Goal: Task Accomplishment & Management: Manage account settings

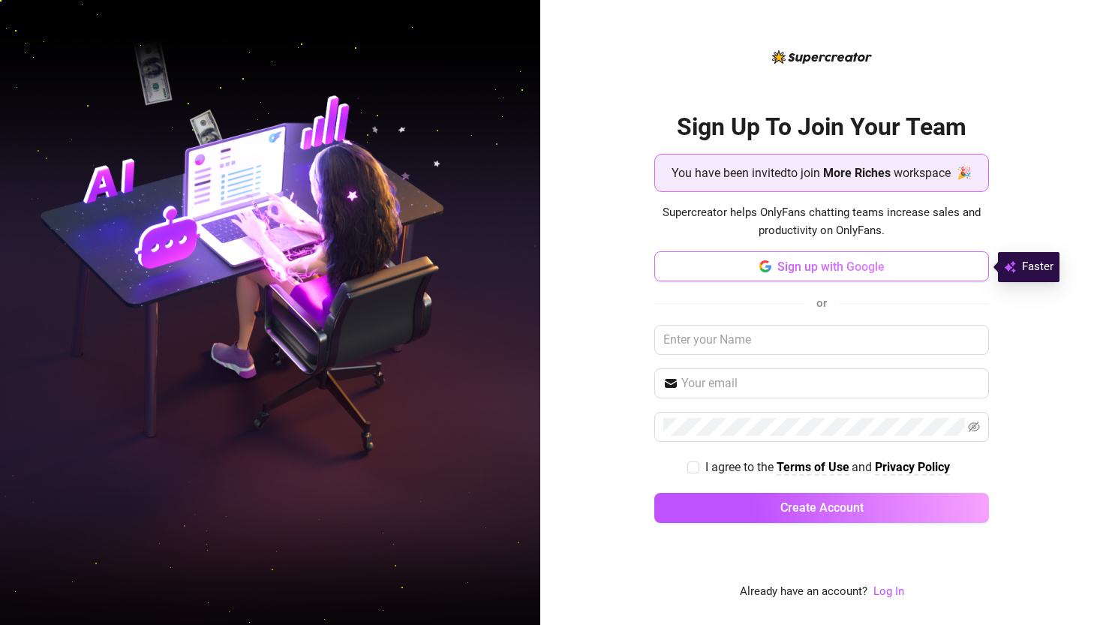
click at [851, 272] on span "Sign up with Google" at bounding box center [831, 267] width 107 height 14
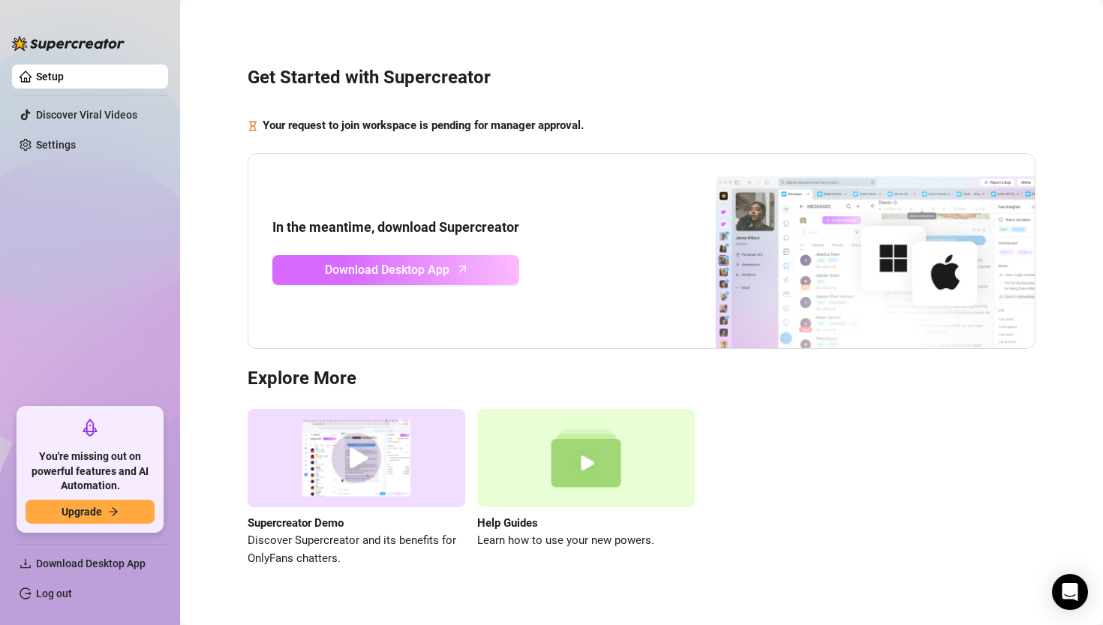
click at [430, 270] on span "Download Desktop App" at bounding box center [387, 269] width 125 height 19
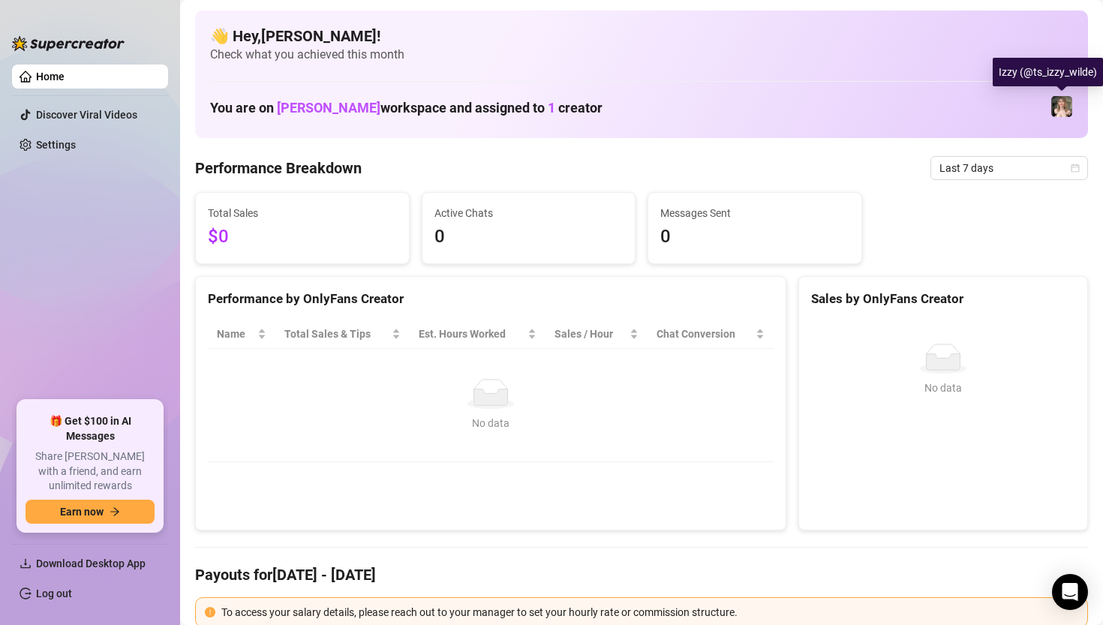
click at [1058, 110] on img at bounding box center [1062, 106] width 21 height 21
click at [1072, 110] on img at bounding box center [1062, 106] width 21 height 21
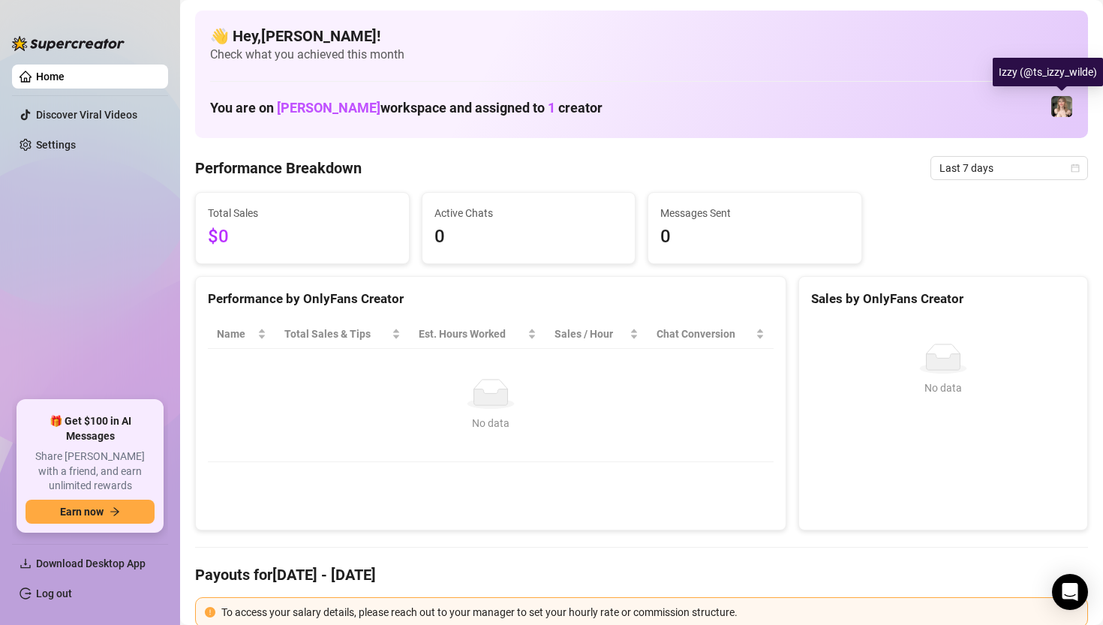
click at [1058, 109] on img at bounding box center [1062, 106] width 21 height 21
click at [1061, 580] on div "Open Intercom Messenger" at bounding box center [1071, 593] width 40 height 40
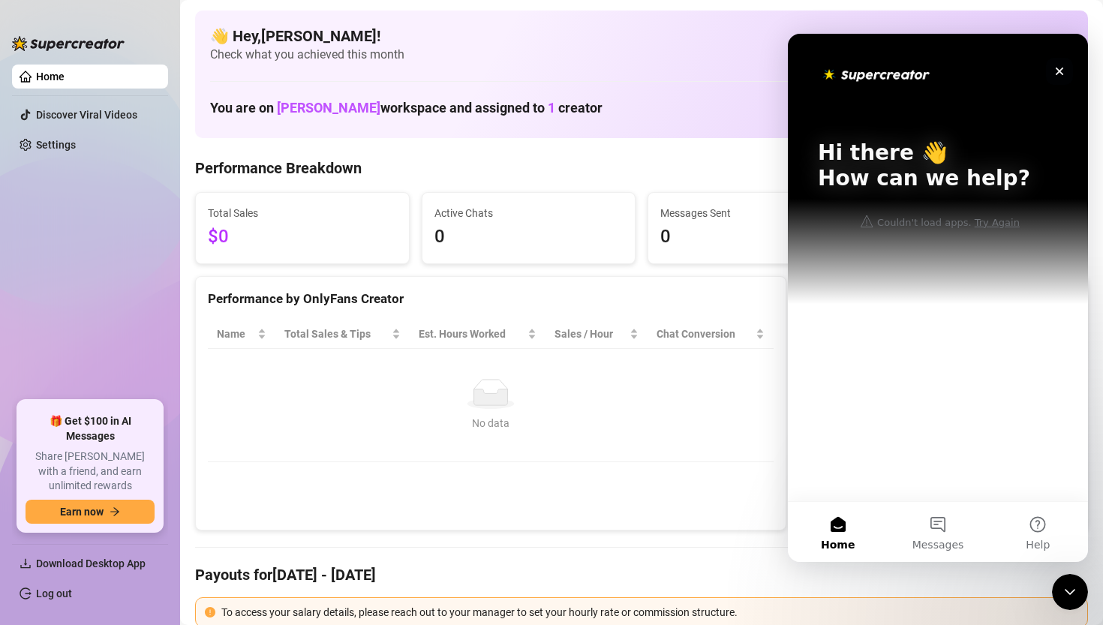
click at [1062, 69] on icon "Close" at bounding box center [1060, 72] width 8 height 8
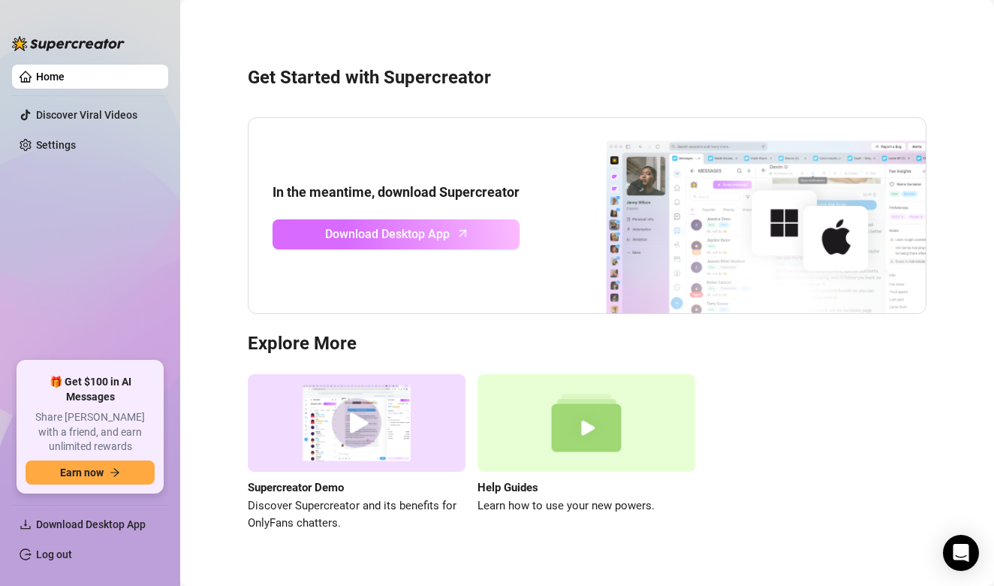
click at [403, 237] on span "Download Desktop App" at bounding box center [387, 233] width 125 height 19
